Goal: Information Seeking & Learning: Learn about a topic

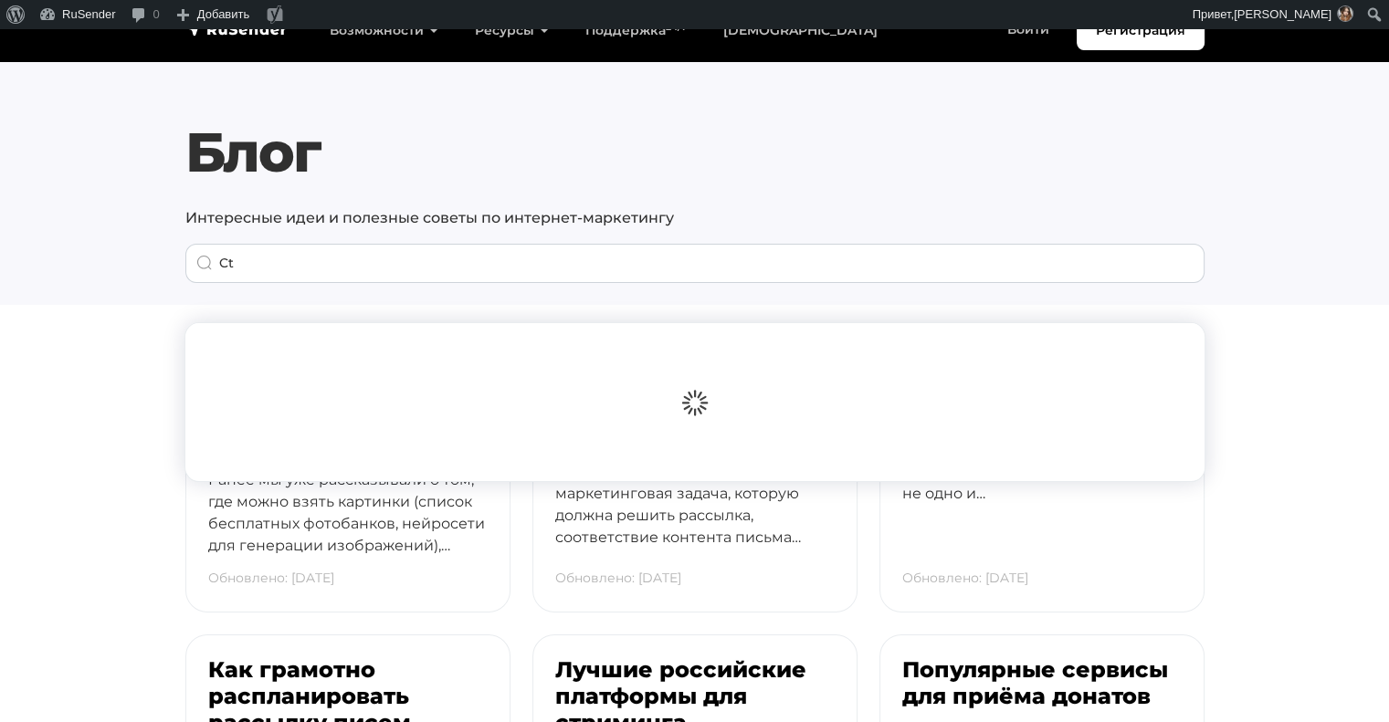
type input "C"
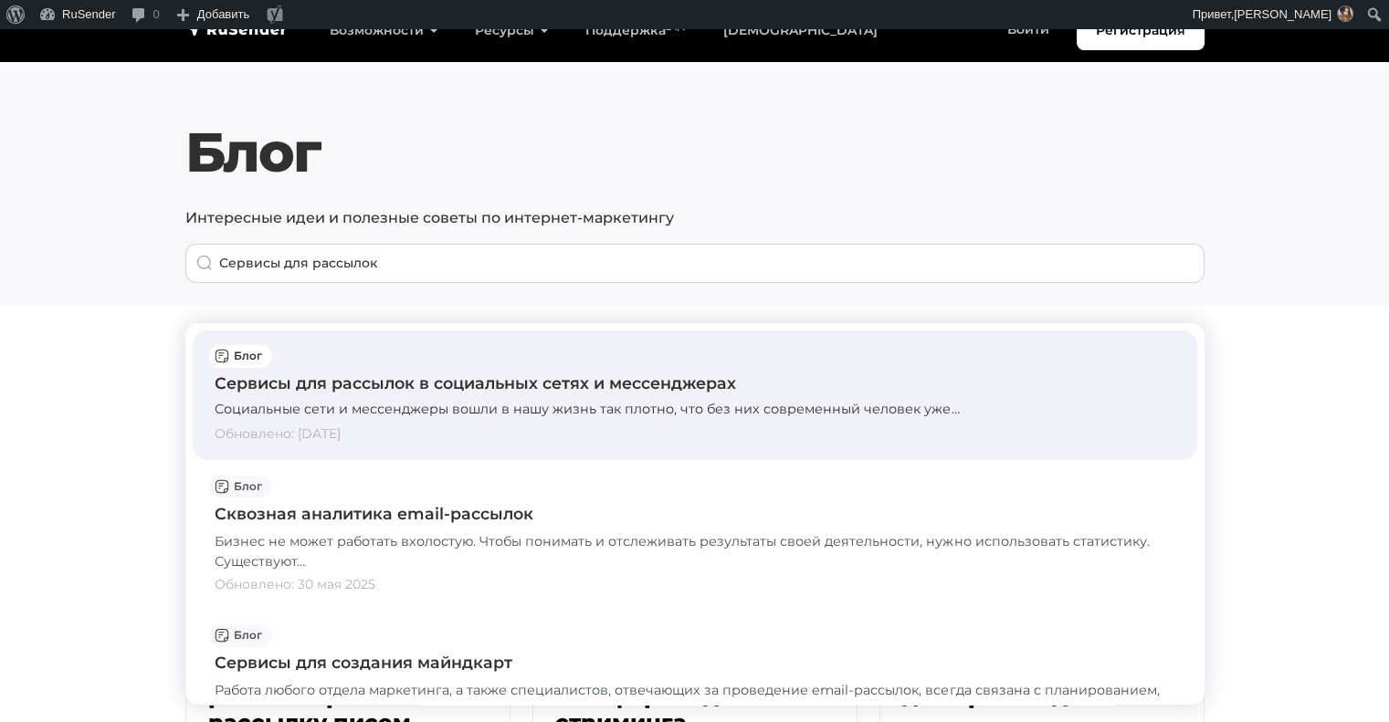
type input "Сервисы для рассылок"
click at [450, 393] on div "Сервисы для рассылок в социальных сетях и мессенджерах" at bounding box center [695, 384] width 960 height 24
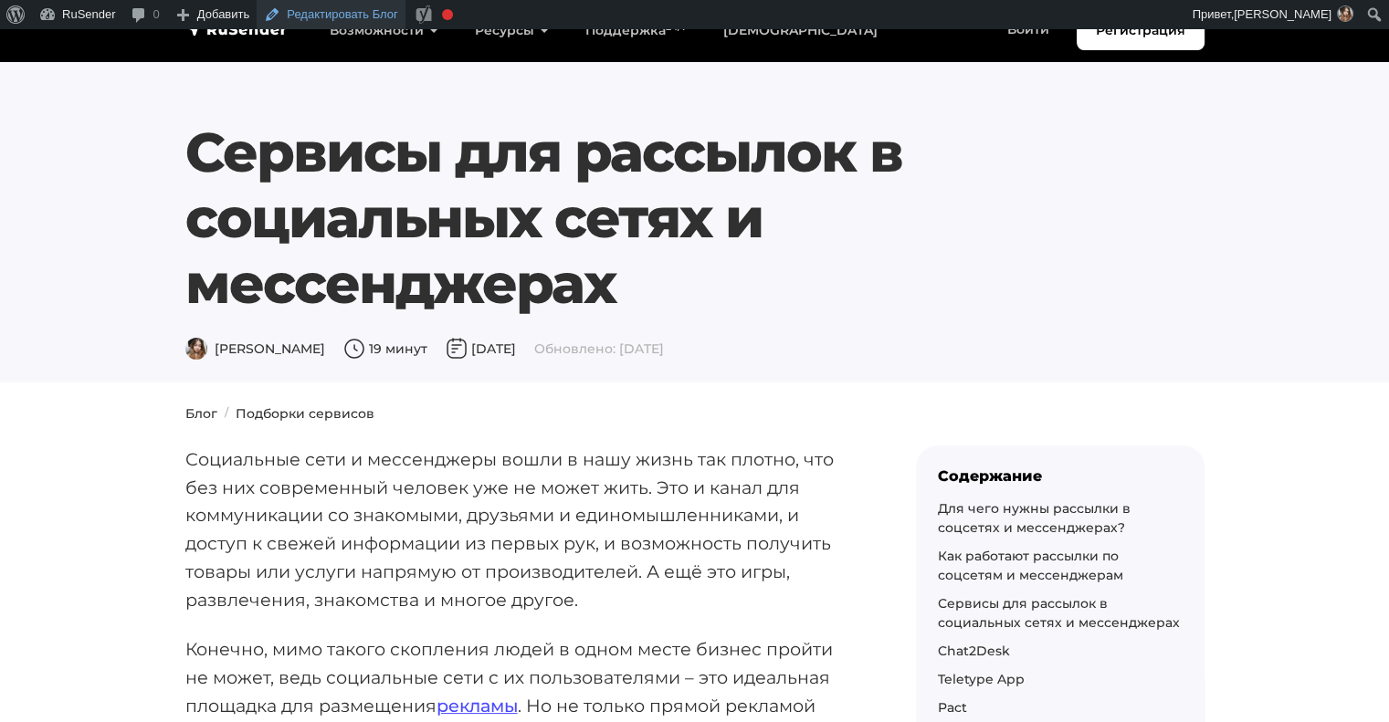
click at [371, 19] on link "Редактировать Блог" at bounding box center [331, 14] width 149 height 29
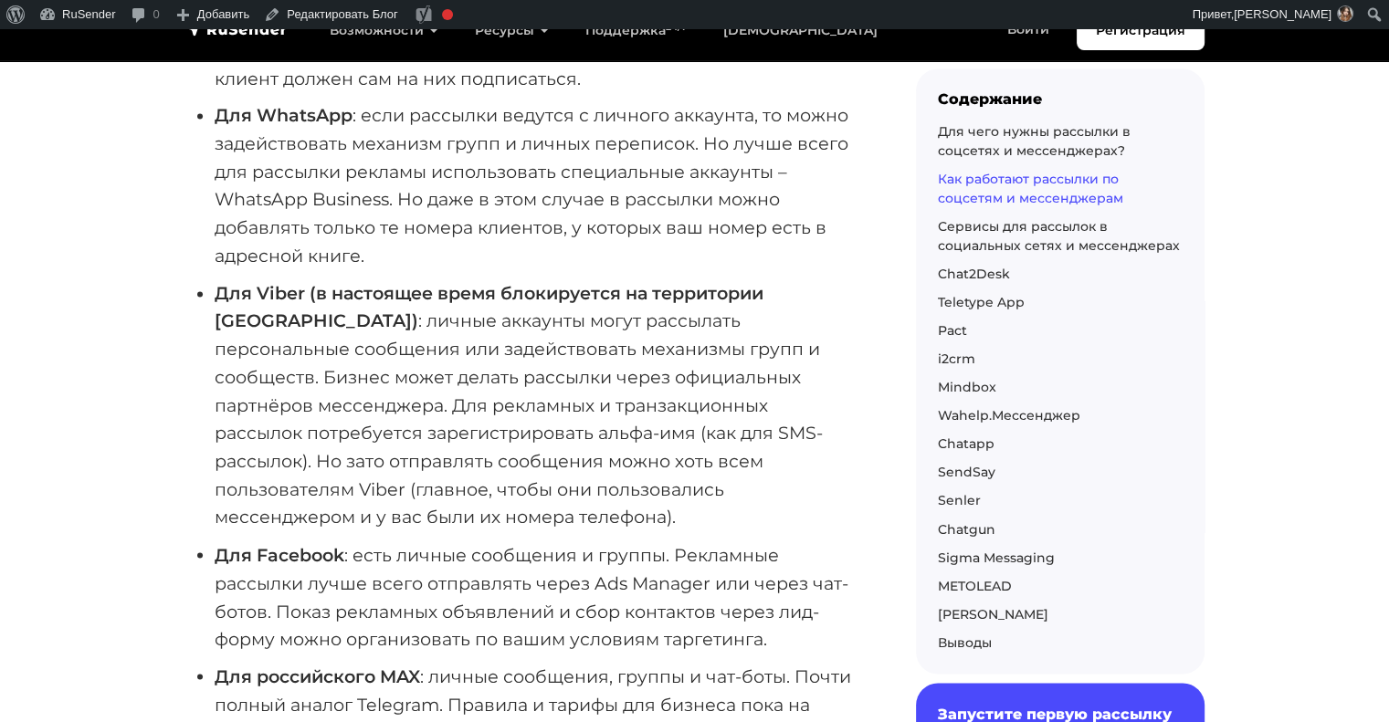
scroll to position [2940, 0]
